Goal: Task Accomplishment & Management: Complete application form

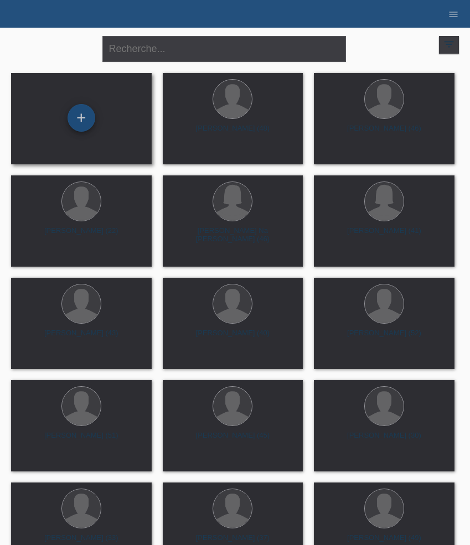
click at [86, 114] on div "+" at bounding box center [81, 118] width 28 height 28
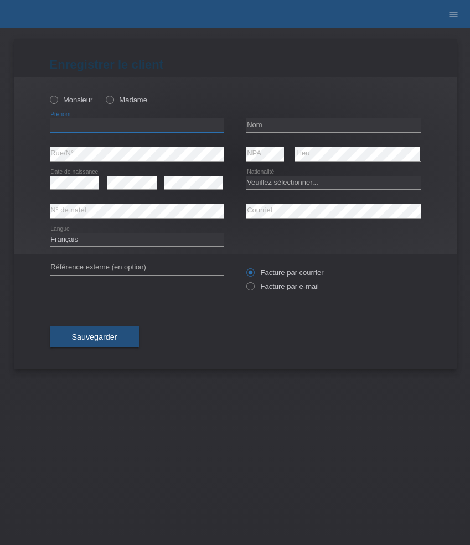
click at [73, 129] on input "text" at bounding box center [137, 125] width 174 height 14
paste input "Marjan"
type input "Marjan"
click at [78, 102] on label "Monsieur" at bounding box center [71, 100] width 43 height 8
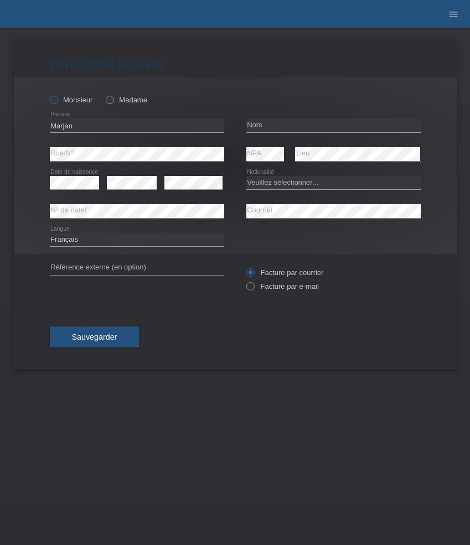
click at [57, 102] on input "Monsieur" at bounding box center [53, 99] width 7 height 7
radio input "true"
click at [263, 119] on input "text" at bounding box center [333, 125] width 174 height 14
paste input "Milcanovic"
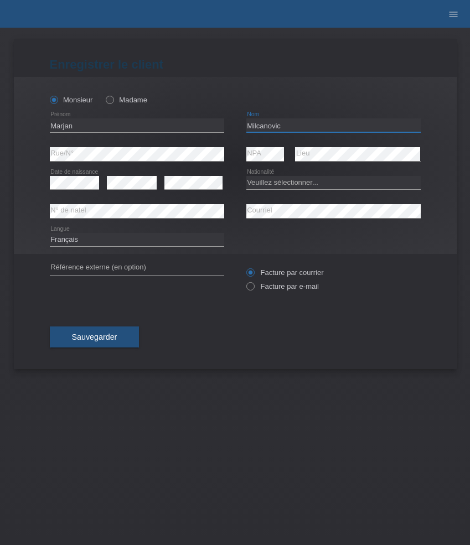
type input "Milcanovic"
click at [284, 185] on select "Veuillez sélectionner... Suisse Allemagne Autriche Liechtenstein ------------ A…" at bounding box center [333, 182] width 174 height 13
select select "RS"
click at [246, 176] on select "Veuillez sélectionner... Suisse Allemagne Autriche Liechtenstein ------------ A…" at bounding box center [333, 182] width 174 height 13
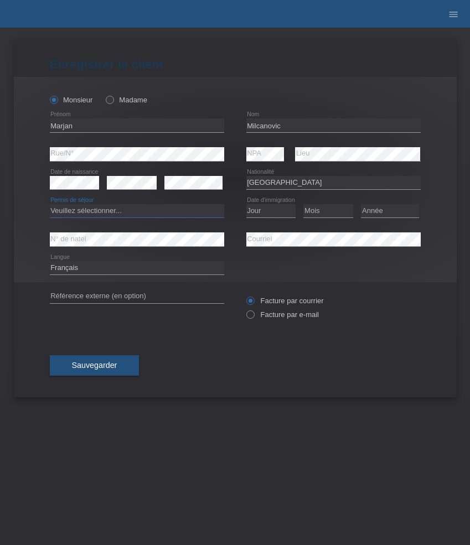
click at [168, 216] on select "Veuillez sélectionner... C B B - Statut de réfugié Autre" at bounding box center [137, 210] width 174 height 13
select select "C"
click at [50, 205] on select "Veuillez sélectionner... C B B - Statut de réfugié Autre" at bounding box center [137, 210] width 174 height 13
click at [262, 211] on select "Jour 01 02 03 04 05 06 07 08 09 10 11" at bounding box center [271, 210] width 50 height 13
select select "10"
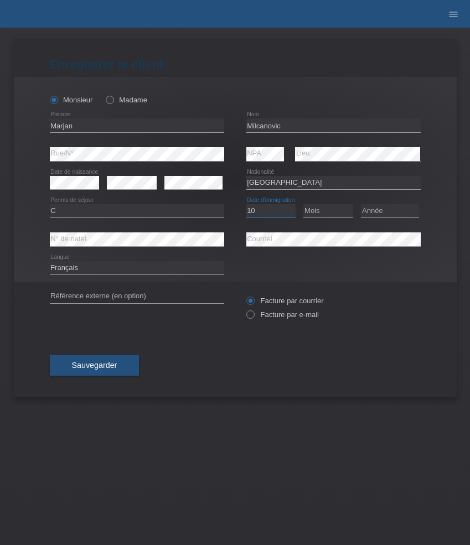
click at [246, 205] on select "Jour 01 02 03 04 05 06 07 08 09 10 11" at bounding box center [271, 210] width 50 height 13
click at [326, 216] on select "Mois 01 02 03 04 05 06 07 08 09 10 11" at bounding box center [328, 210] width 50 height 13
select select "04"
click at [303, 205] on select "Mois 01 02 03 04 05 06 07 08 09 10 11" at bounding box center [328, 210] width 50 height 13
click at [381, 207] on select "Année 2025 2024 2023 2022 2021 2020 2019 2018 2017 2016 2015 2014 2013 2012 201…" at bounding box center [390, 210] width 58 height 13
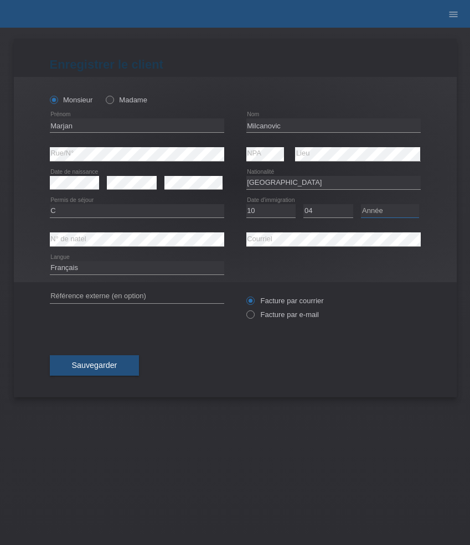
select select "2013"
click at [361, 205] on select "Année 2025 2024 2023 2022 2021 2020 2019 2018 2017 2016 2015 2014 2013 2012 201…" at bounding box center [390, 210] width 58 height 13
click at [280, 316] on label "Facture par e-mail" at bounding box center [282, 314] width 72 height 8
click at [253, 316] on input "Facture par e-mail" at bounding box center [249, 317] width 7 height 14
radio input "true"
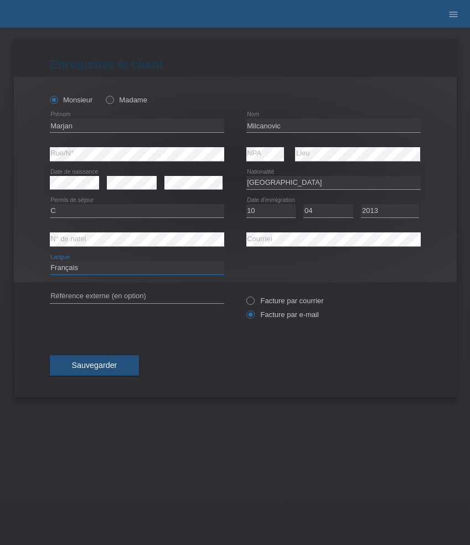
click at [149, 264] on select "Deutsch Français Italiano English" at bounding box center [137, 267] width 174 height 13
select select "de"
click at [50, 262] on select "Deutsch Français Italiano English" at bounding box center [137, 267] width 174 height 13
click at [102, 363] on span "Sauvegarder" at bounding box center [94, 365] width 45 height 9
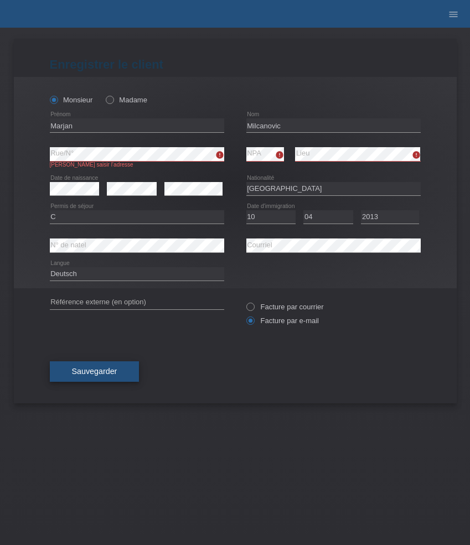
click at [101, 373] on span "Sauvegarder" at bounding box center [94, 371] width 45 height 9
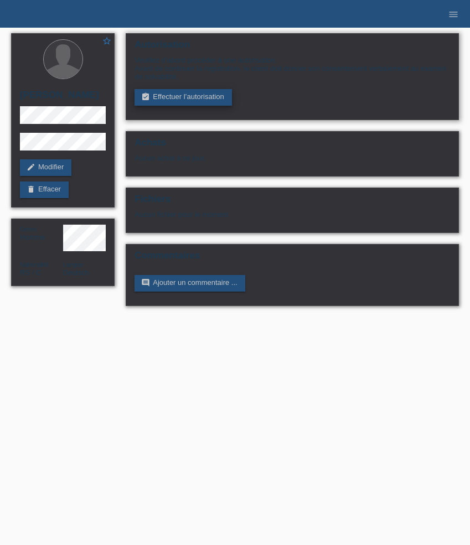
click at [154, 95] on link "assignment_turned_in Effectuer l’autorisation" at bounding box center [182, 97] width 97 height 17
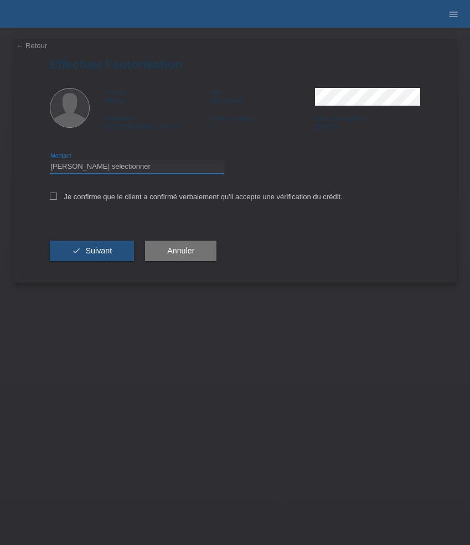
click at [116, 167] on select "Veuillez sélectionner CHF 1.00 - CHF 499.00 CHF 500.00 - CHF 1'999.00 CHF 2'000…" at bounding box center [137, 166] width 174 height 13
select select "3"
click at [50, 162] on select "Veuillez sélectionner CHF 1.00 - CHF 499.00 CHF 500.00 - CHF 1'999.00 CHF 2'000…" at bounding box center [137, 166] width 174 height 13
click at [107, 197] on label "Je confirme que le client a confirmé verbalement qu'il accepte une vérification…" at bounding box center [196, 197] width 293 height 8
click at [57, 197] on input "Je confirme que le client a confirmé verbalement qu'il accepte une vérification…" at bounding box center [53, 196] width 7 height 7
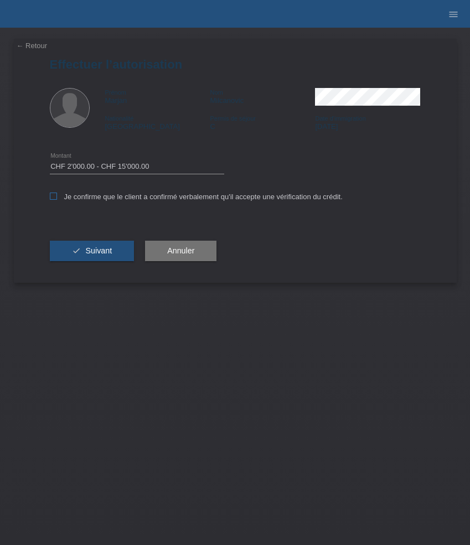
checkbox input "true"
click at [95, 252] on span "Suivant" at bounding box center [98, 250] width 27 height 9
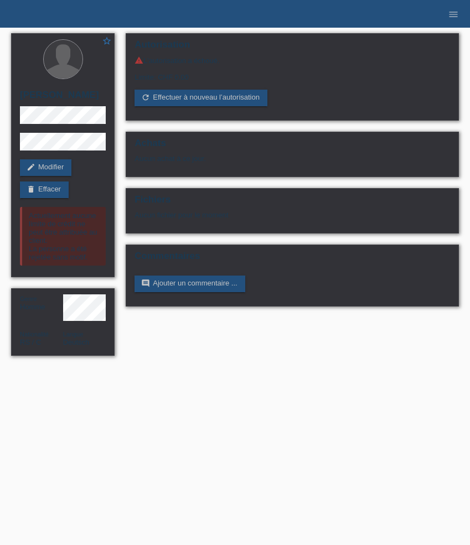
click at [447, 9] on li "menu" at bounding box center [453, 14] width 22 height 28
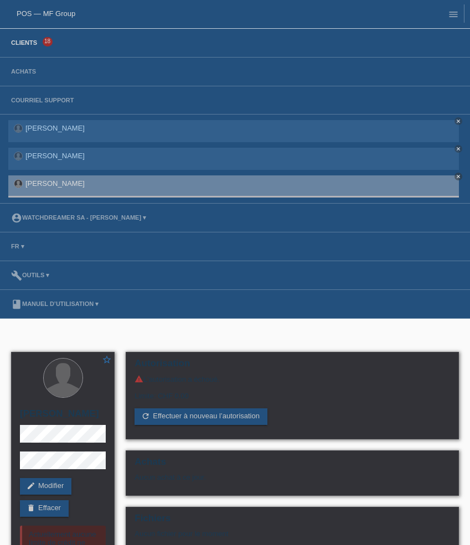
click at [37, 42] on link "Clients" at bounding box center [24, 42] width 37 height 7
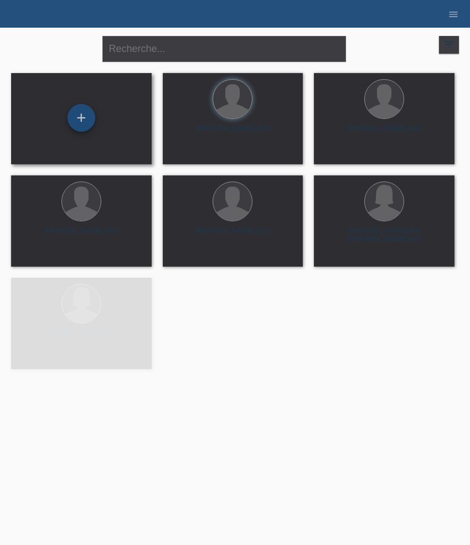
click at [83, 111] on div "+" at bounding box center [81, 118] width 28 height 28
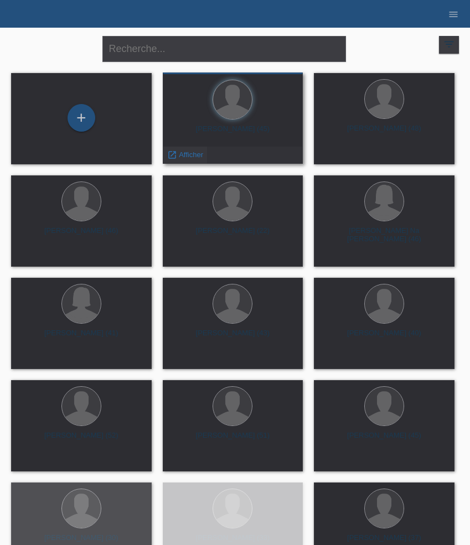
click at [192, 154] on span "Afficher" at bounding box center [191, 154] width 24 height 8
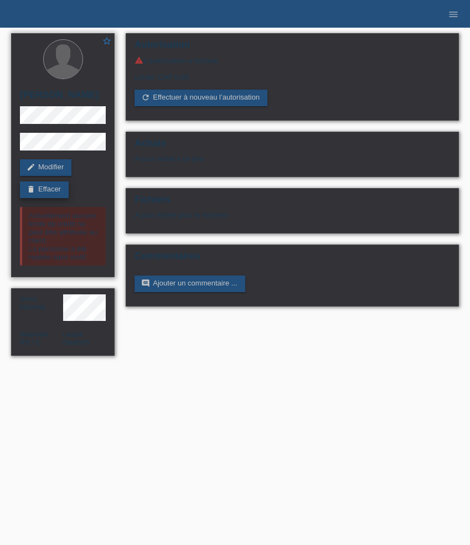
click at [58, 188] on link "delete Effacer" at bounding box center [44, 189] width 49 height 17
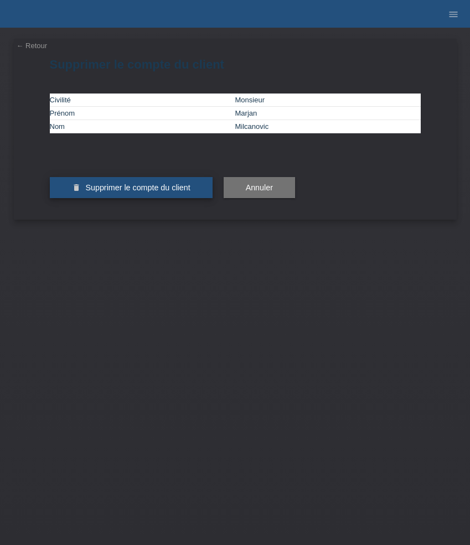
click at [112, 192] on span "Supprimer le compte du client" at bounding box center [137, 187] width 105 height 9
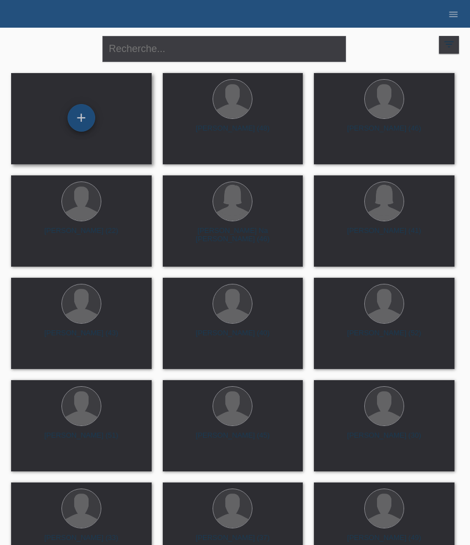
click at [77, 106] on div "+" at bounding box center [81, 118] width 28 height 28
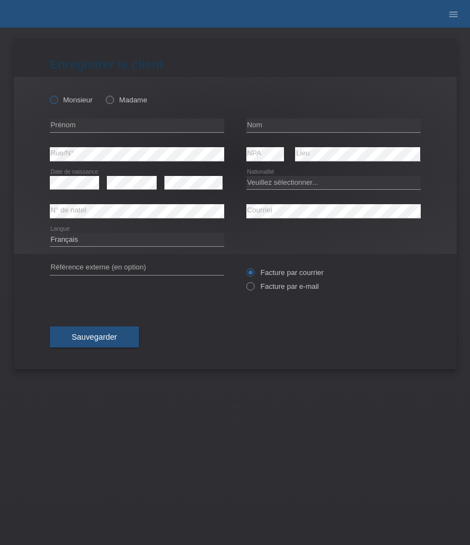
click at [69, 100] on label "Monsieur" at bounding box center [71, 100] width 43 height 8
click at [57, 100] on input "Monsieur" at bounding box center [53, 99] width 7 height 7
radio input "true"
click at [77, 127] on input "text" at bounding box center [137, 125] width 174 height 14
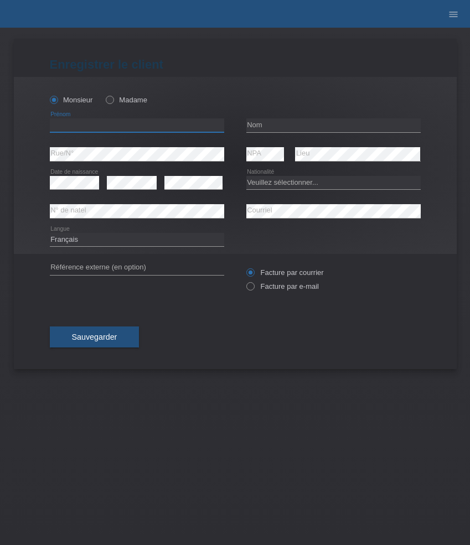
paste input "[PERSON_NAME]"
type input "[PERSON_NAME]"
click at [281, 122] on input "text" at bounding box center [333, 125] width 174 height 14
paste input "[PERSON_NAME]"
type input "[PERSON_NAME]"
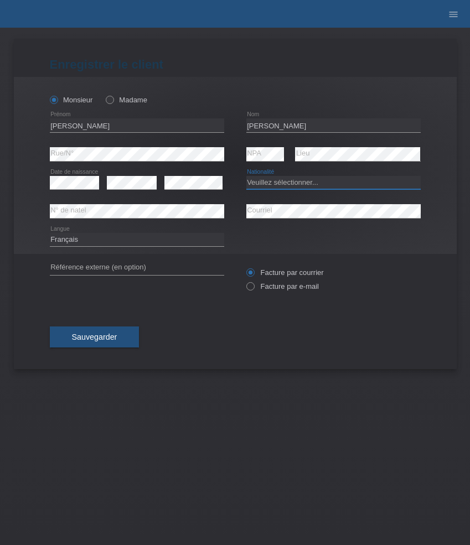
click at [293, 183] on select "Veuillez sélectionner... Suisse Allemagne Autriche Liechtenstein ------------ A…" at bounding box center [333, 182] width 174 height 13
select select "CH"
click at [246, 176] on select "Veuillez sélectionner... Suisse Allemagne Autriche Liechtenstein ------------ A…" at bounding box center [333, 182] width 174 height 13
click at [190, 233] on select "Deutsch Français Italiano English" at bounding box center [137, 239] width 174 height 13
select select "it"
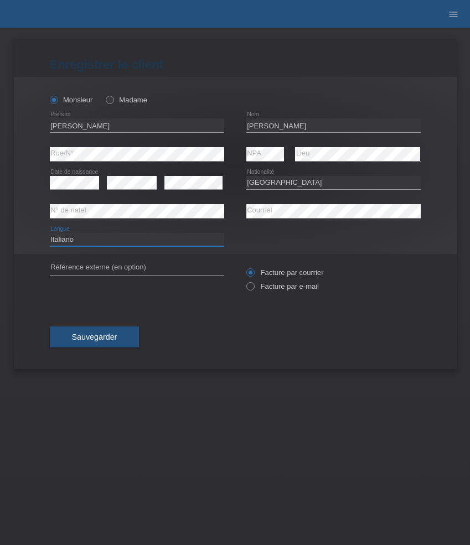
click at [50, 233] on select "Deutsch Français Italiano English" at bounding box center [137, 239] width 174 height 13
click at [262, 285] on label "Facture par e-mail" at bounding box center [282, 286] width 72 height 8
click at [253, 285] on input "Facture par e-mail" at bounding box center [249, 289] width 7 height 14
radio input "true"
click at [98, 335] on span "Sauvegarder" at bounding box center [94, 337] width 45 height 9
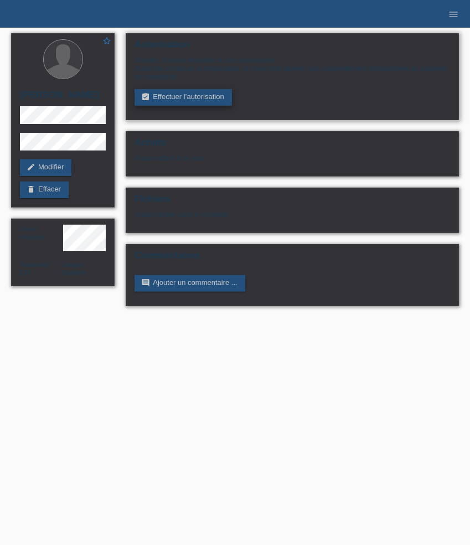
click at [170, 101] on link "assignment_turned_in Effectuer l’autorisation" at bounding box center [182, 97] width 97 height 17
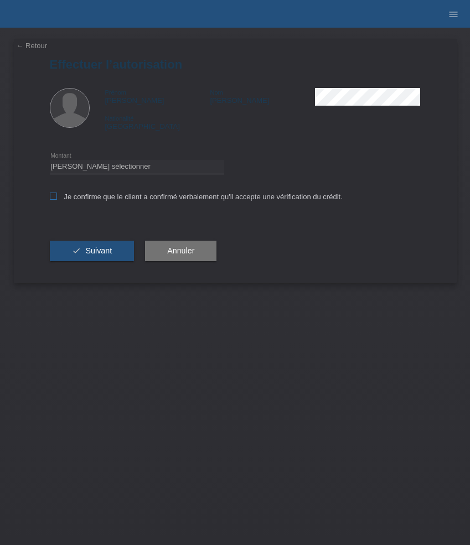
click at [89, 201] on label "Je confirme que le client a confirmé verbalement qu'il accepte une vérification…" at bounding box center [196, 197] width 293 height 8
click at [57, 200] on input "Je confirme que le client a confirmé verbalement qu'il accepte une vérification…" at bounding box center [53, 196] width 7 height 7
checkbox input "true"
click at [97, 168] on select "Veuillez sélectionner CHF 1.00 - CHF 499.00 CHF 500.00 - CHF 1'999.00 CHF 2'000…" at bounding box center [137, 166] width 174 height 13
select select "3"
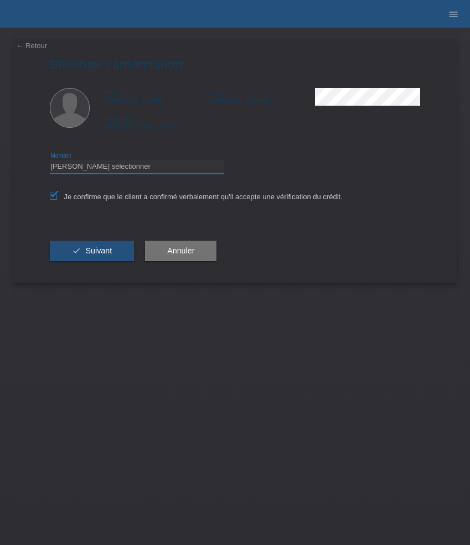
click at [50, 162] on select "Veuillez sélectionner CHF 1.00 - CHF 499.00 CHF 500.00 - CHF 1'999.00 CHF 2'000…" at bounding box center [137, 166] width 174 height 13
click at [100, 250] on span "Suivant" at bounding box center [98, 250] width 27 height 9
